Goal: Information Seeking & Learning: Learn about a topic

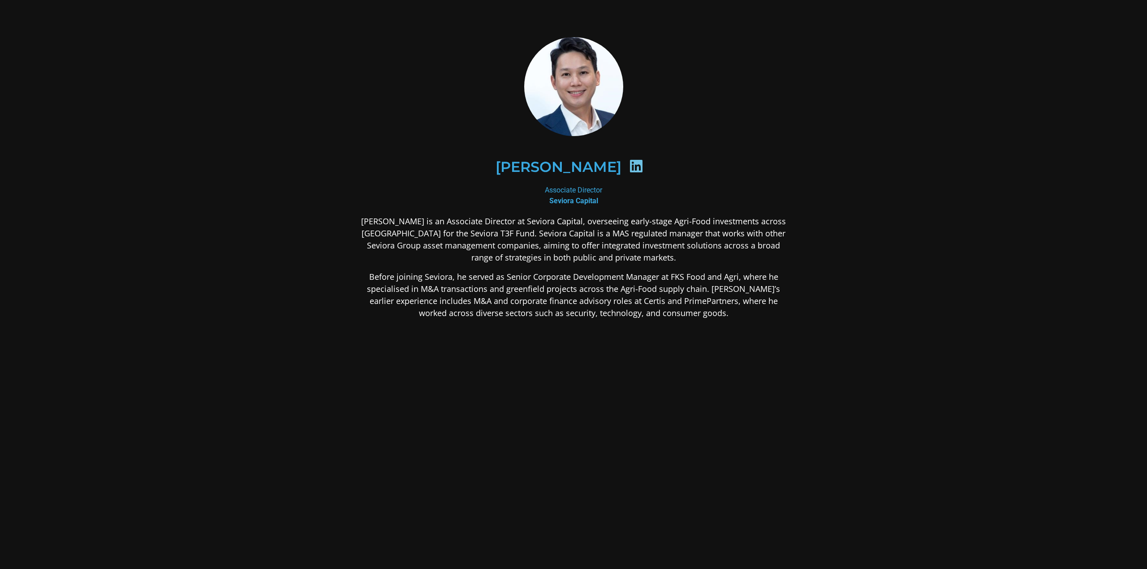
click at [520, 233] on p "[PERSON_NAME] is an Associate Director at Seviora Capital, overseeing early-sta…" at bounding box center [573, 239] width 435 height 48
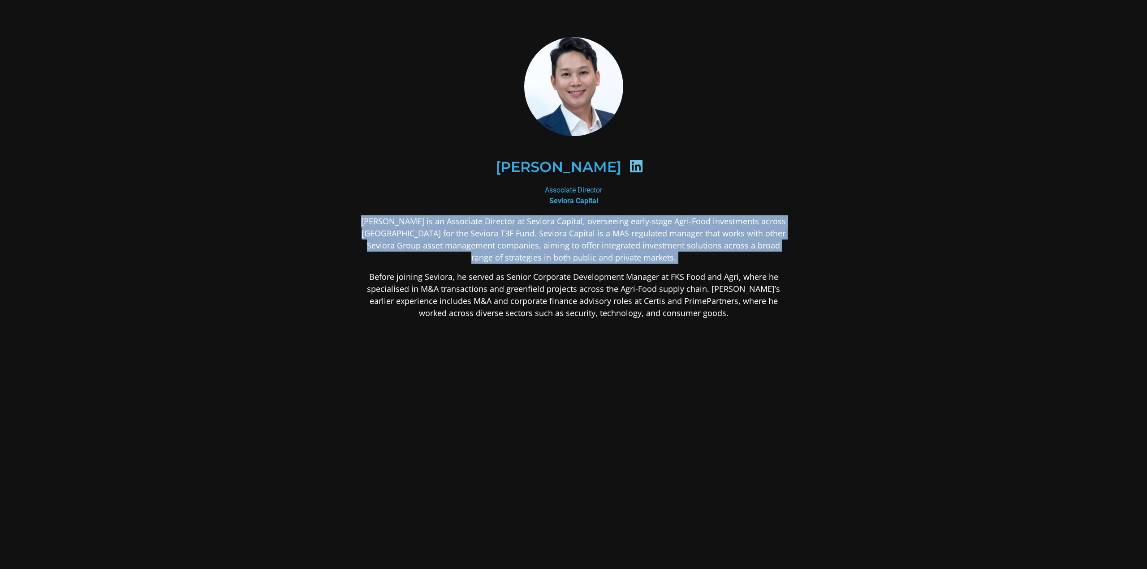
click at [520, 233] on p "[PERSON_NAME] is an Associate Director at Seviora Capital, overseeing early-sta…" at bounding box center [573, 239] width 435 height 48
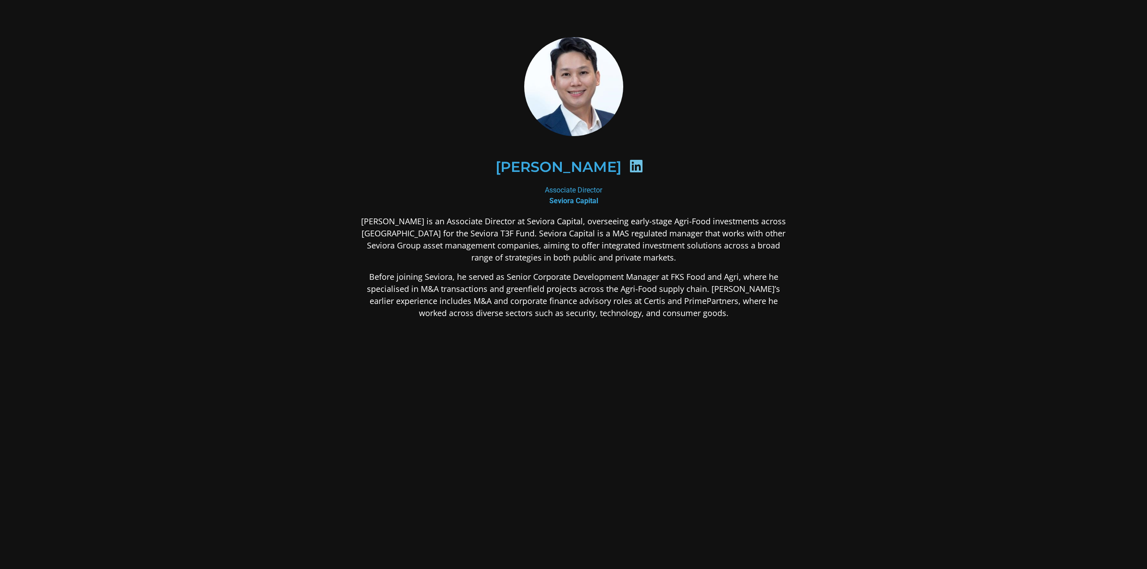
click at [532, 308] on p "Before joining Seviora, he served as Senior Corporate Development Manager at FK…" at bounding box center [573, 295] width 435 height 48
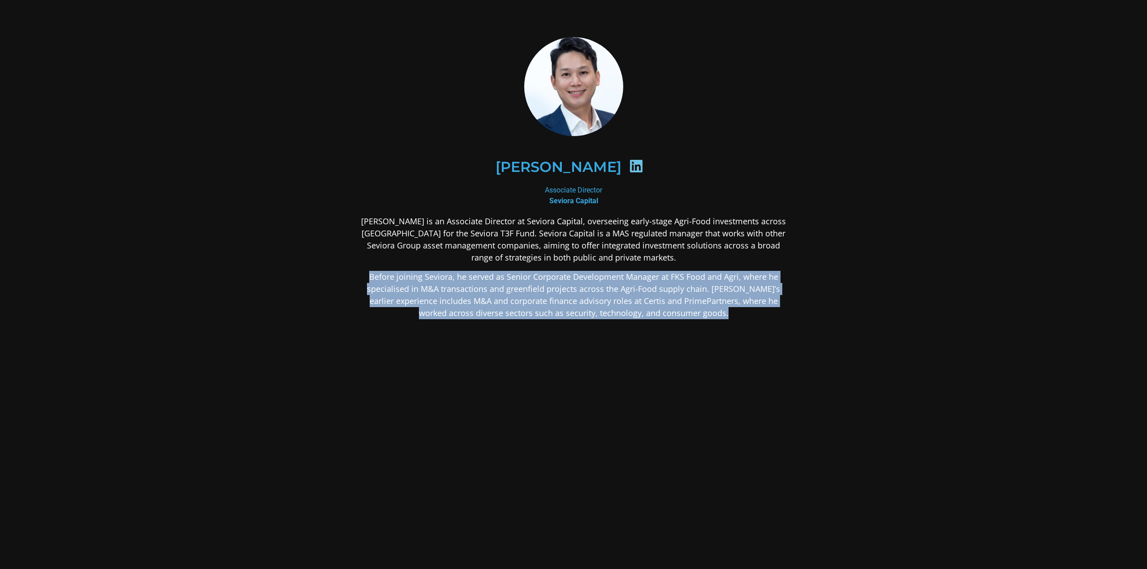
click at [532, 308] on p "Before joining Seviora, he served as Senior Corporate Development Manager at FK…" at bounding box center [573, 295] width 435 height 48
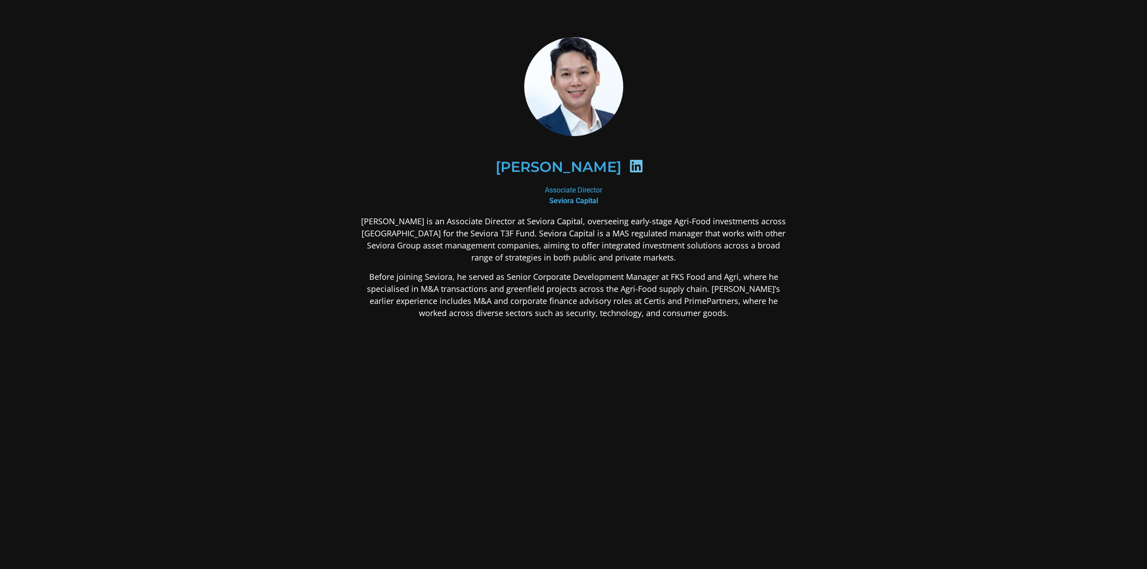
click at [690, 220] on p "[PERSON_NAME] is an Associate Director at Seviora Capital, overseeing early-sta…" at bounding box center [573, 239] width 435 height 48
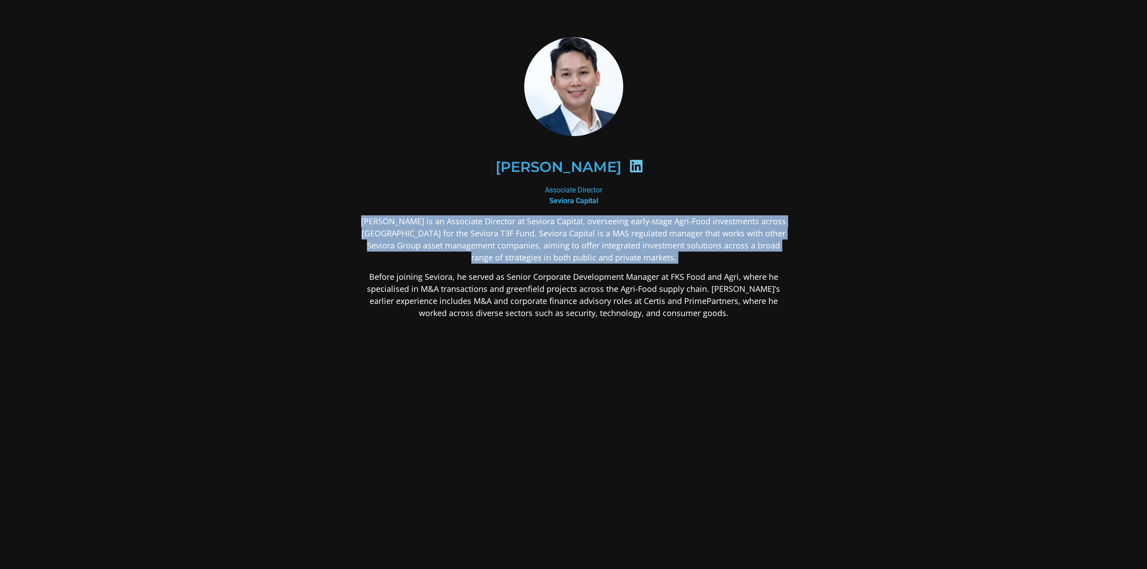
click at [690, 220] on p "[PERSON_NAME] is an Associate Director at Seviora Capital, overseeing early-sta…" at bounding box center [573, 239] width 435 height 48
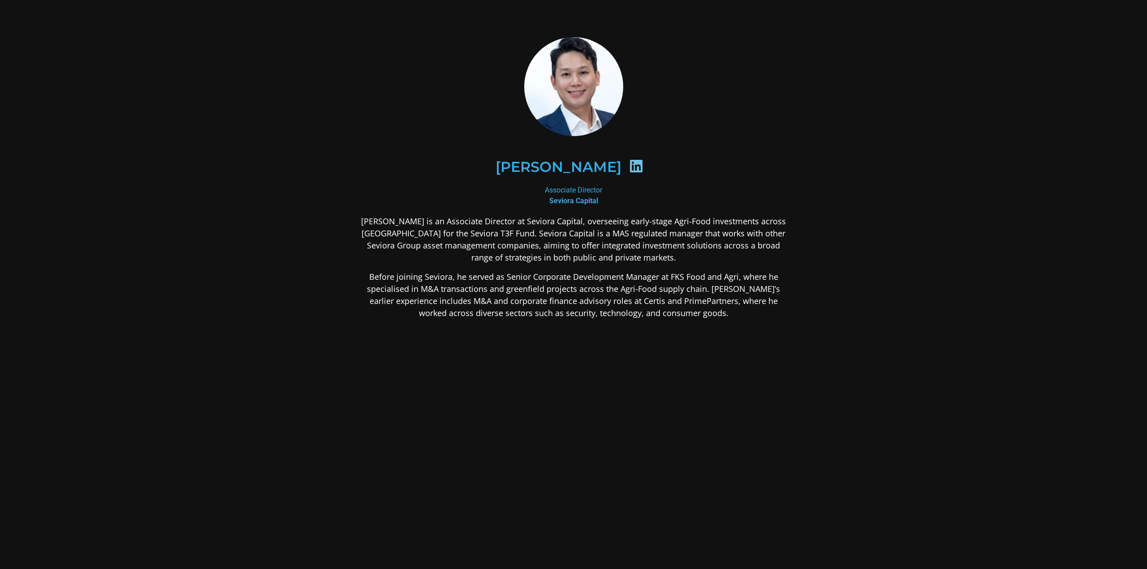
click at [786, 266] on div "[PERSON_NAME] is an Associate Director at Seviora Capital, overseeing early-sta…" at bounding box center [573, 337] width 435 height 245
